Goal: Check status: Check status

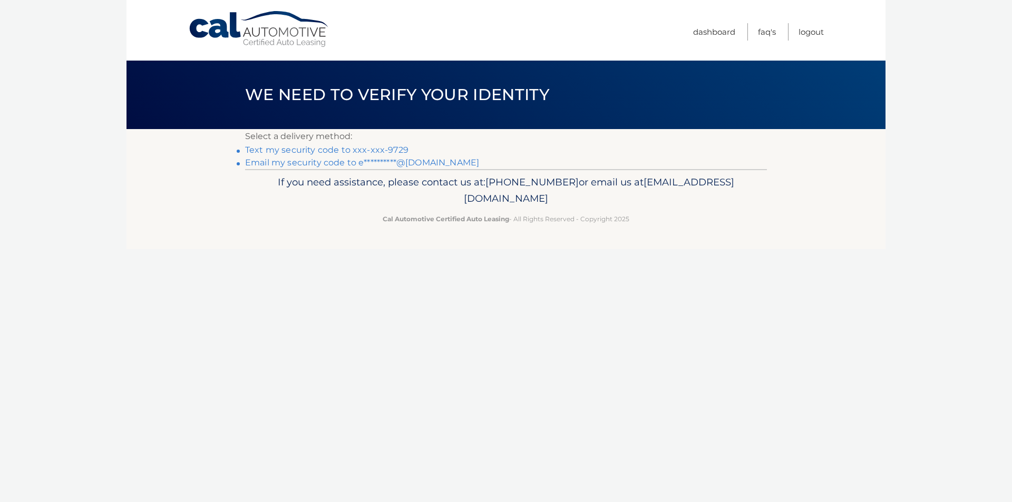
click at [381, 153] on link "Text my security code to xxx-xxx-9729" at bounding box center [326, 150] width 163 height 10
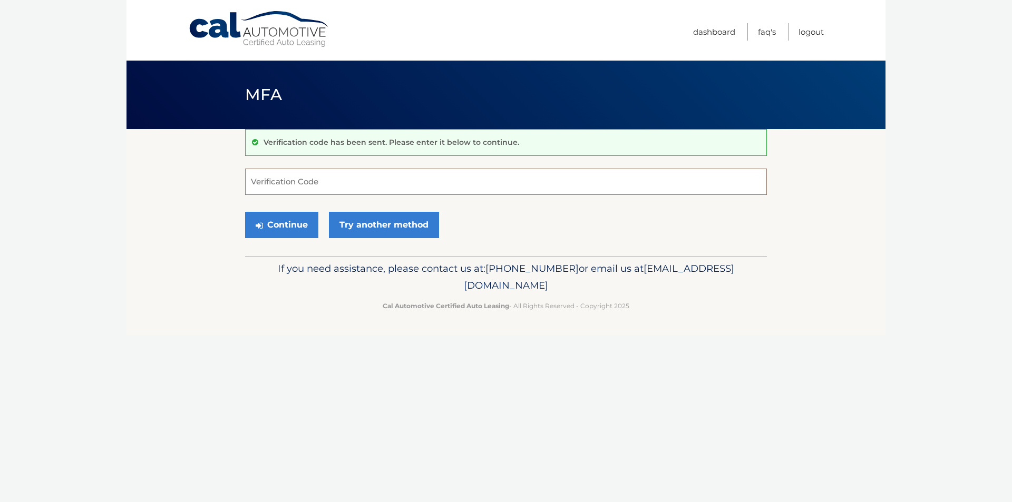
click at [360, 174] on input "Verification Code" at bounding box center [506, 182] width 522 height 26
click at [365, 229] on link "Try another method" at bounding box center [384, 225] width 110 height 26
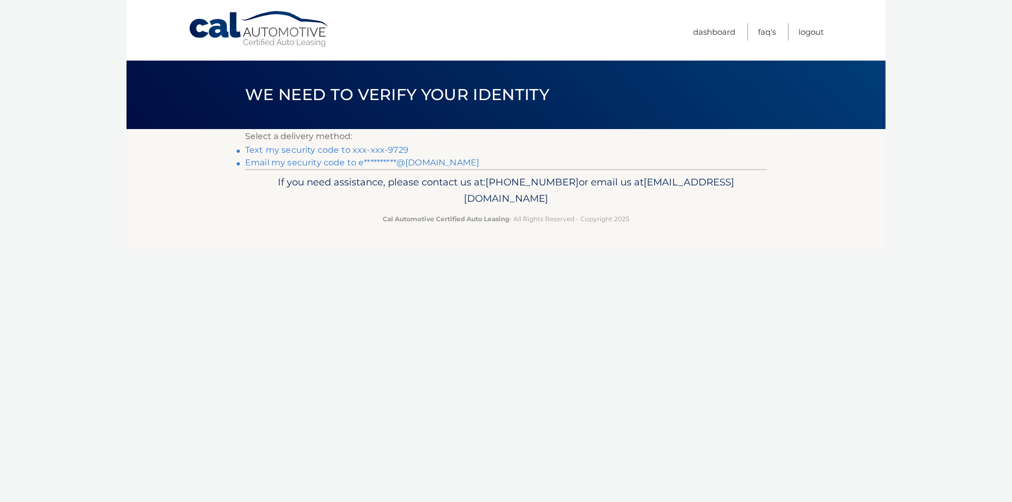
click at [366, 167] on link "**********" at bounding box center [362, 163] width 234 height 10
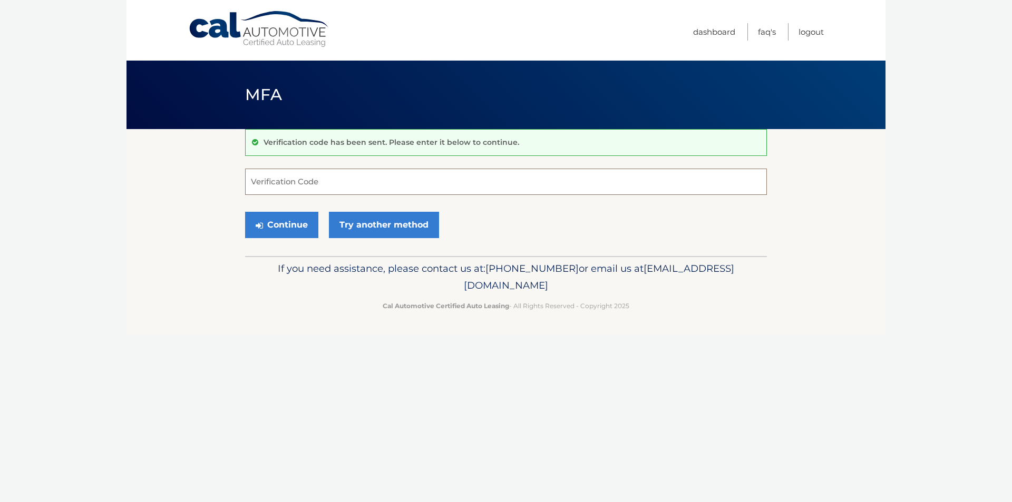
click at [348, 176] on input "Verification Code" at bounding box center [506, 182] width 522 height 26
click at [343, 183] on input "Verification Code" at bounding box center [506, 182] width 522 height 26
type input "064498"
click at [245, 212] on button "Continue" at bounding box center [281, 225] width 73 height 26
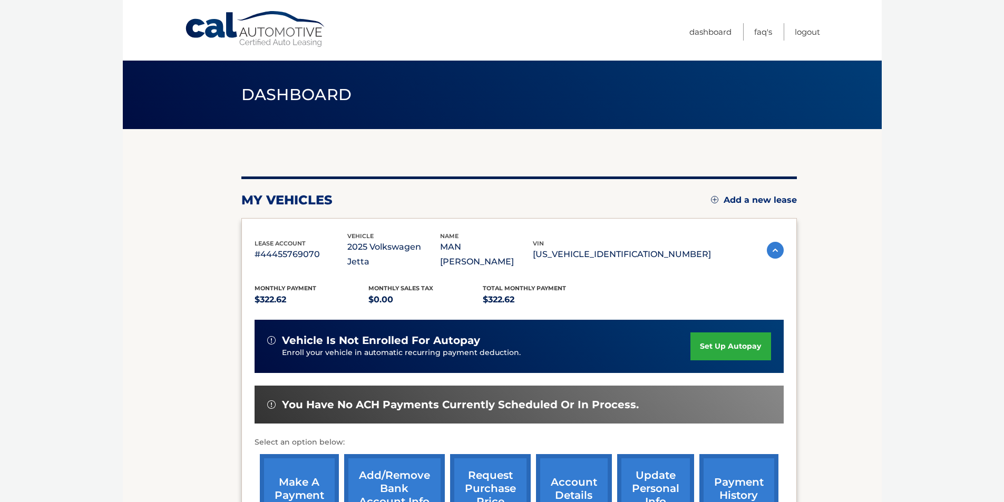
scroll to position [336, 0]
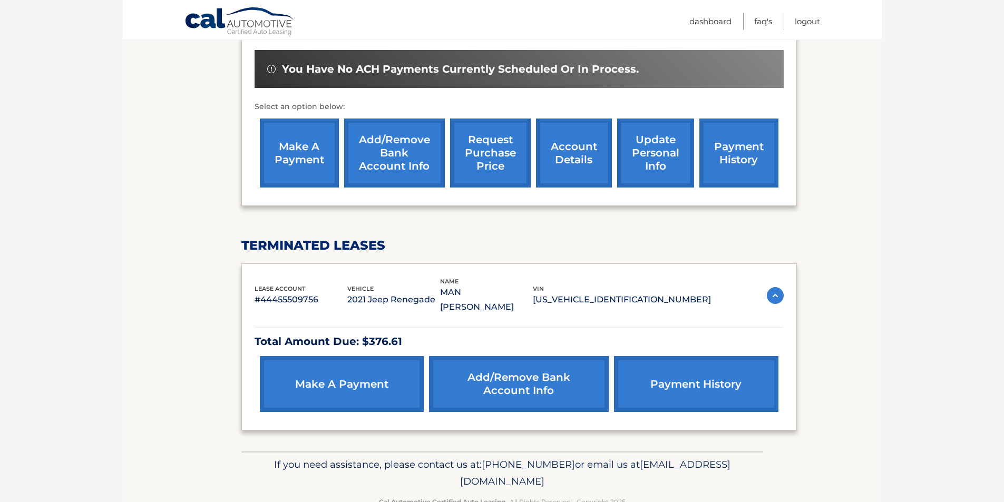
click at [678, 356] on link "payment history" at bounding box center [696, 384] width 164 height 56
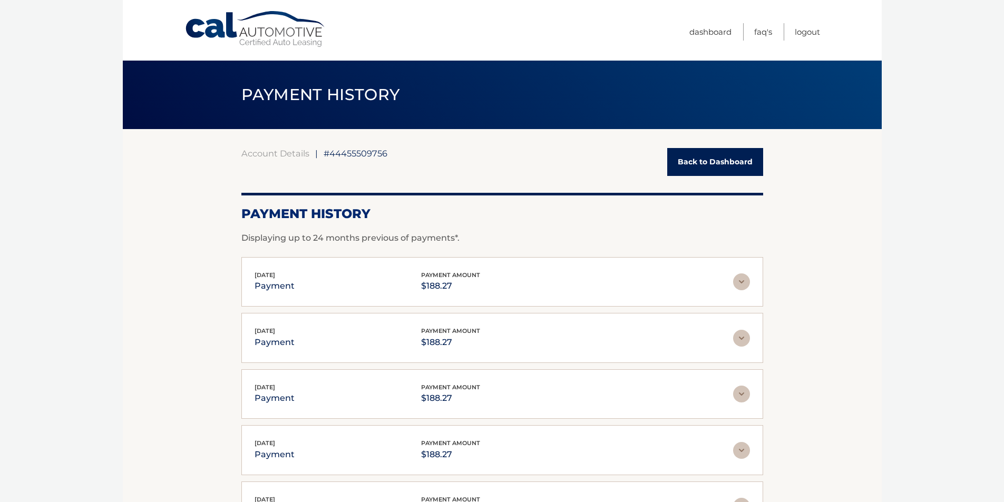
click at [741, 284] on img at bounding box center [741, 282] width 17 height 17
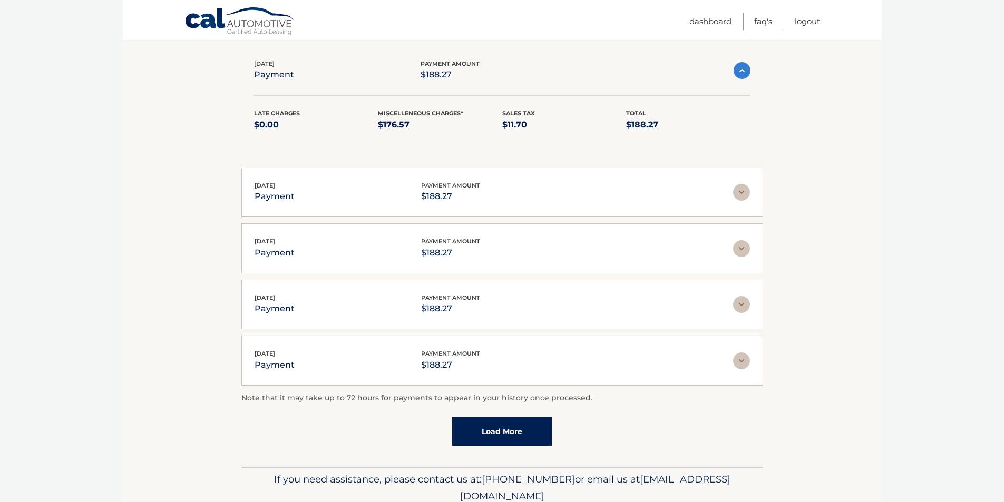
scroll to position [256, 0]
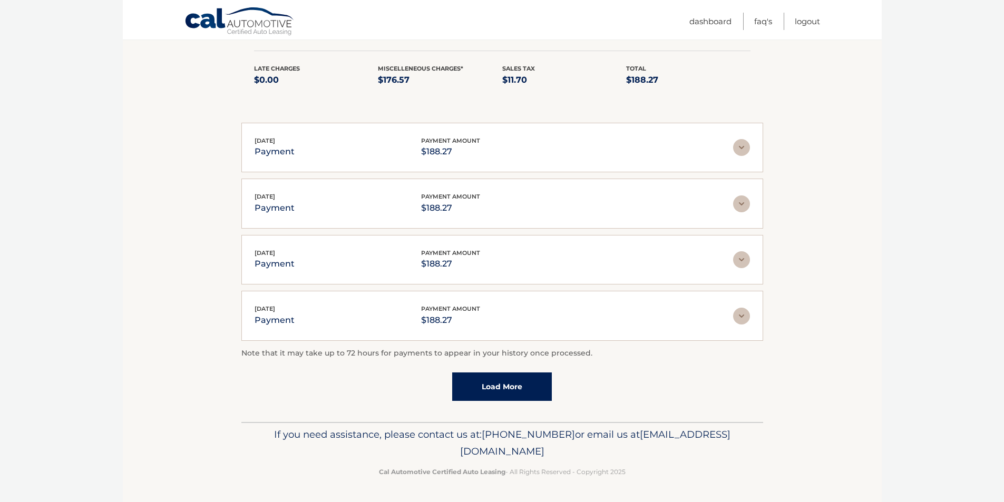
click at [521, 389] on link "Load More" at bounding box center [502, 387] width 100 height 28
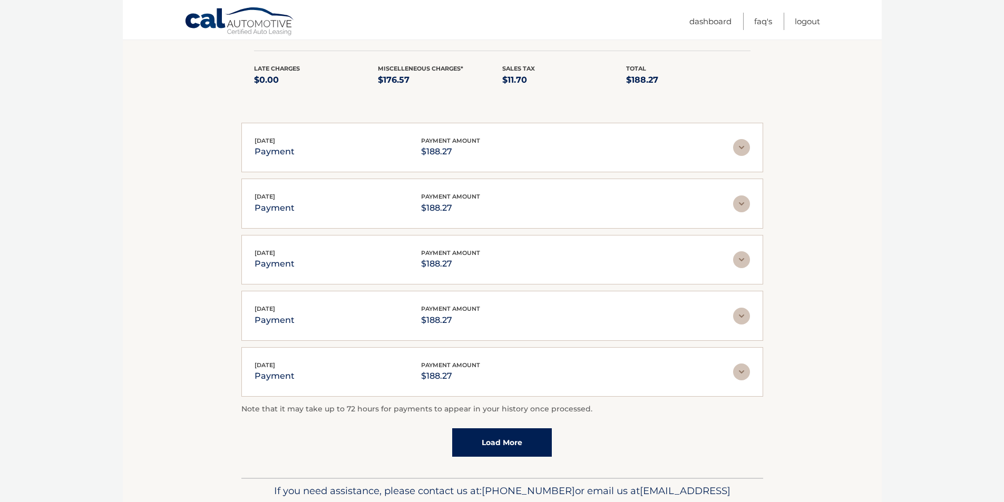
scroll to position [45, 0]
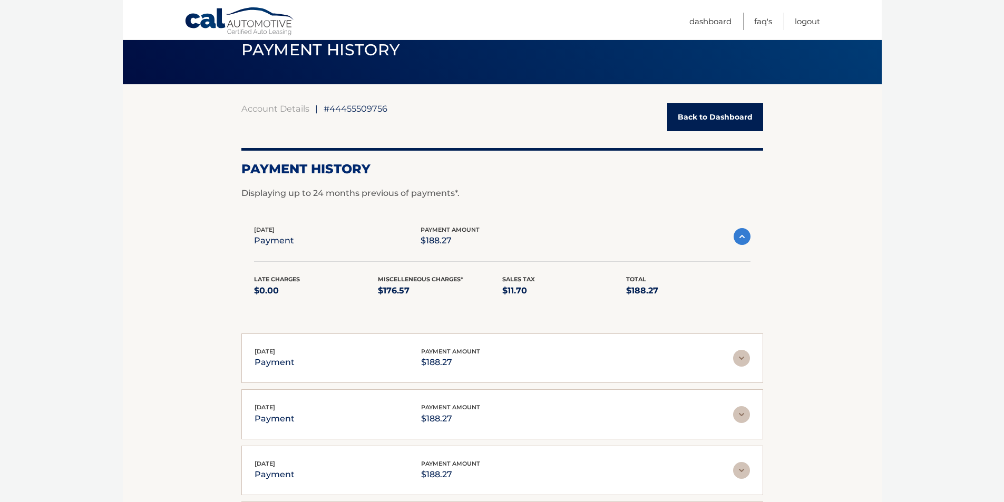
click at [698, 117] on link "Back to Dashboard" at bounding box center [715, 117] width 96 height 28
